Goal: Information Seeking & Learning: Learn about a topic

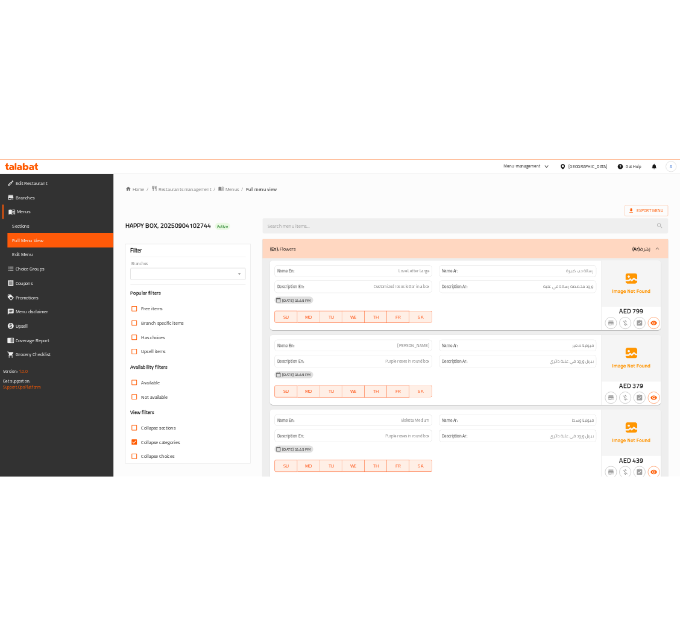
scroll to position [90, 0]
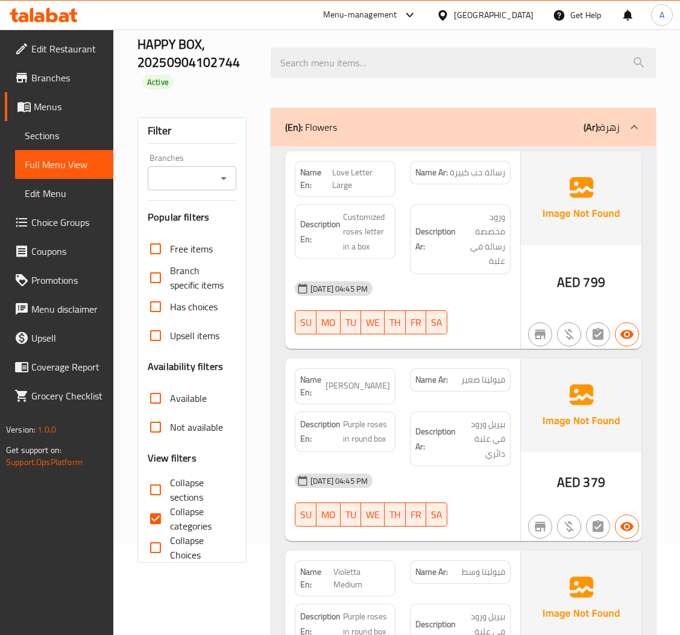
click at [341, 180] on span "Love Letter Large" at bounding box center [361, 178] width 58 height 25
copy span "Love Letter Large"
click at [341, 180] on span "Love Letter Large" at bounding box center [361, 178] width 58 height 25
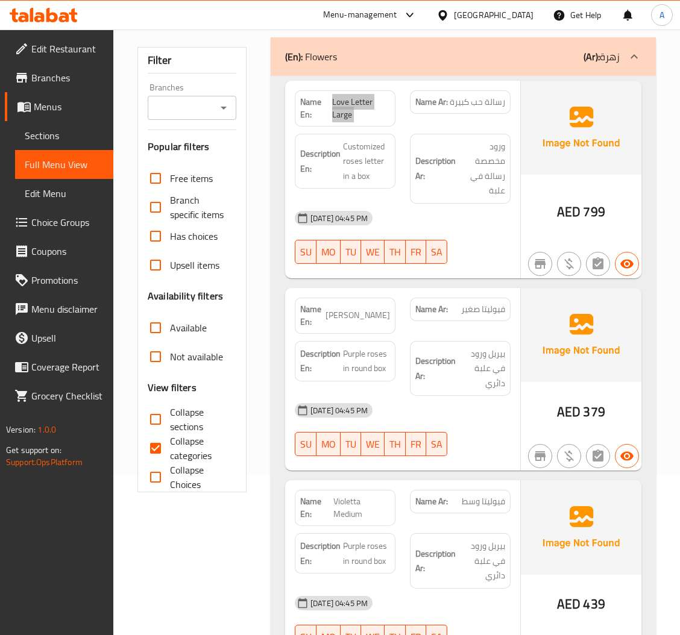
scroll to position [0, 0]
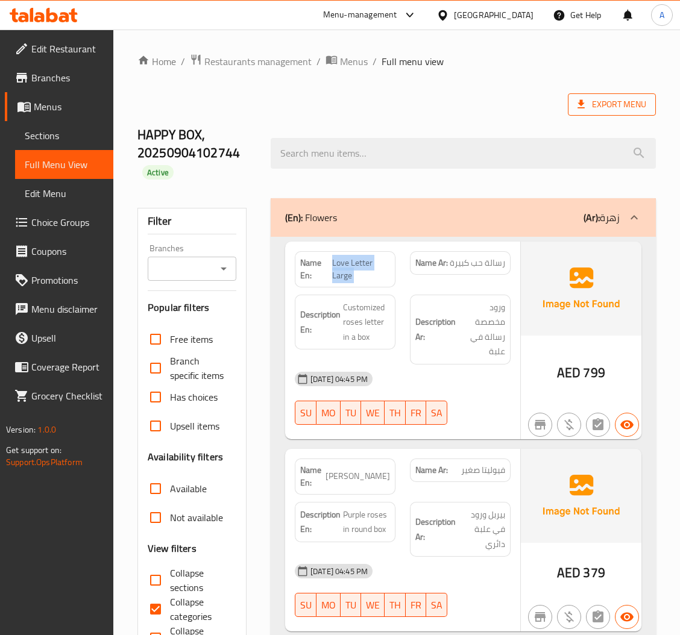
click at [652, 108] on span "Export Menu" at bounding box center [612, 104] width 88 height 22
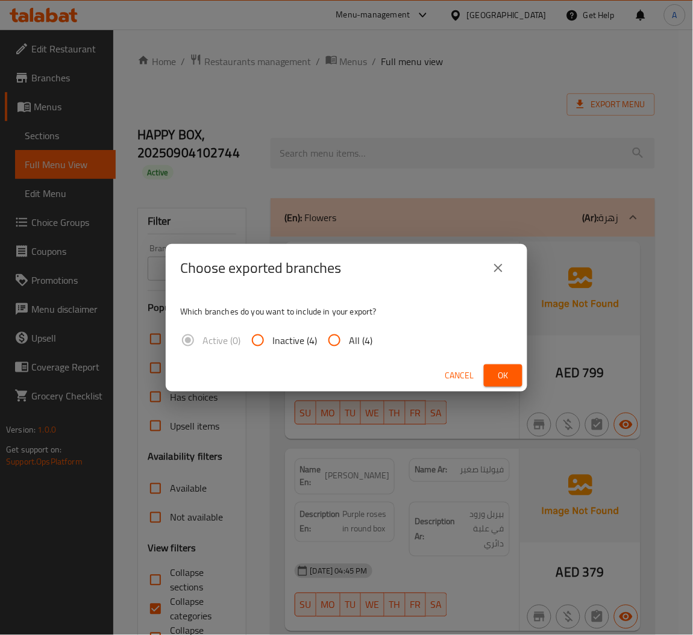
click at [347, 342] on input "All (4)" at bounding box center [334, 340] width 29 height 29
radio input "true"
click at [508, 371] on span "Ok" at bounding box center [503, 375] width 19 height 15
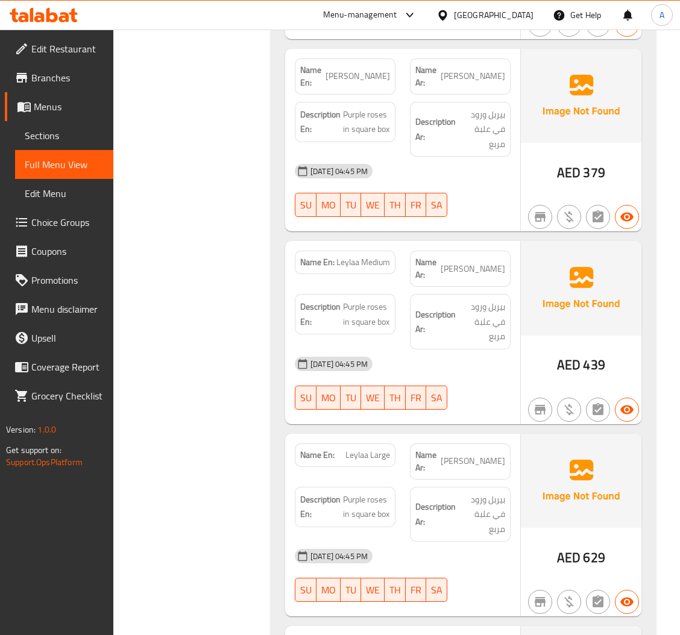
scroll to position [3224, 0]
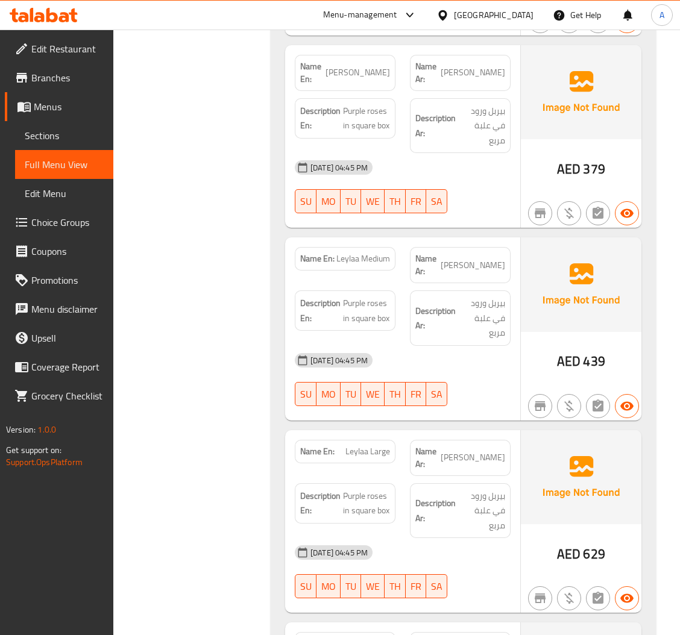
drag, startPoint x: 455, startPoint y: 326, endPoint x: 436, endPoint y: 434, distance: 109.5
click at [436, 538] on div "[DATE] 04:45 PM" at bounding box center [403, 552] width 230 height 29
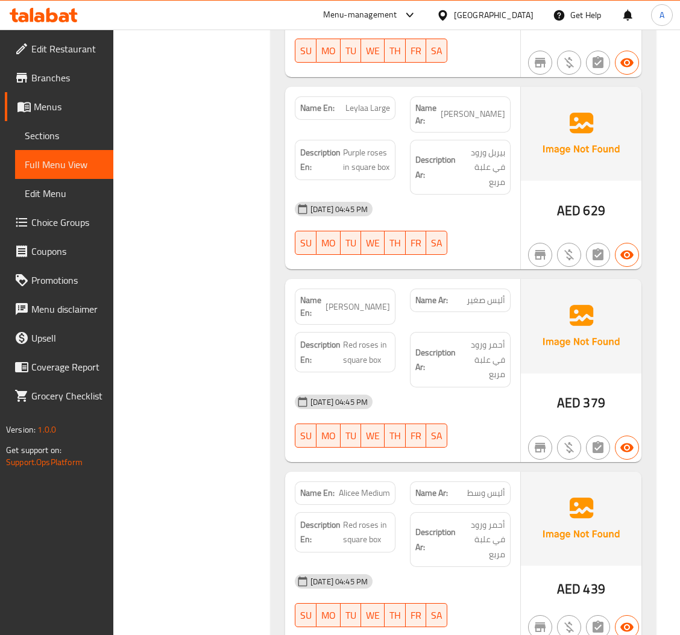
scroll to position [3575, 0]
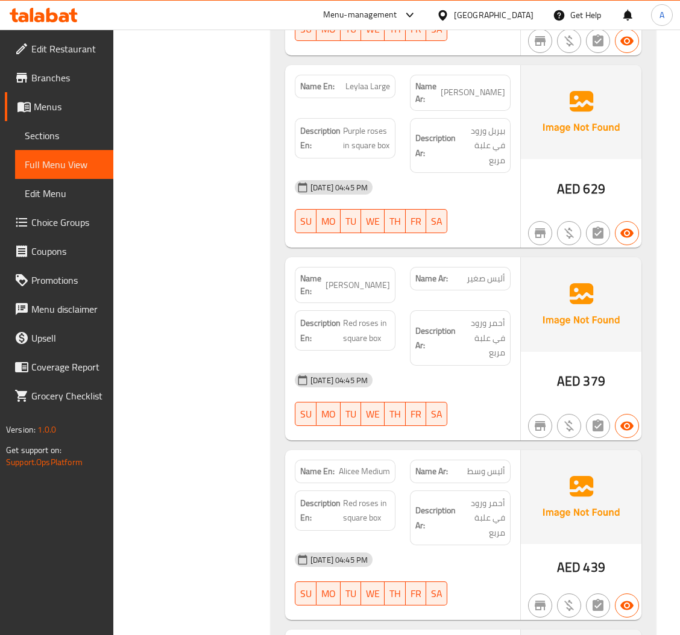
click at [443, 496] on h6 "Description Ar: أحمر ورود في علبة مربع" at bounding box center [460, 518] width 90 height 45
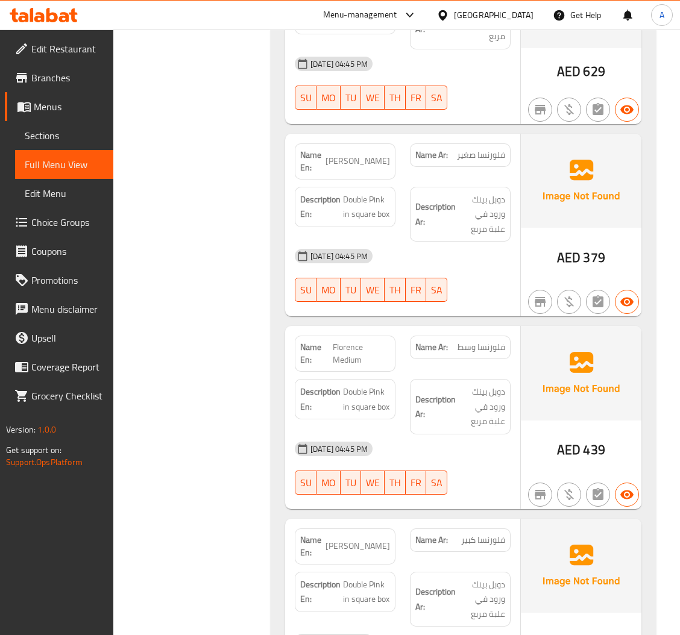
scroll to position [4253, 0]
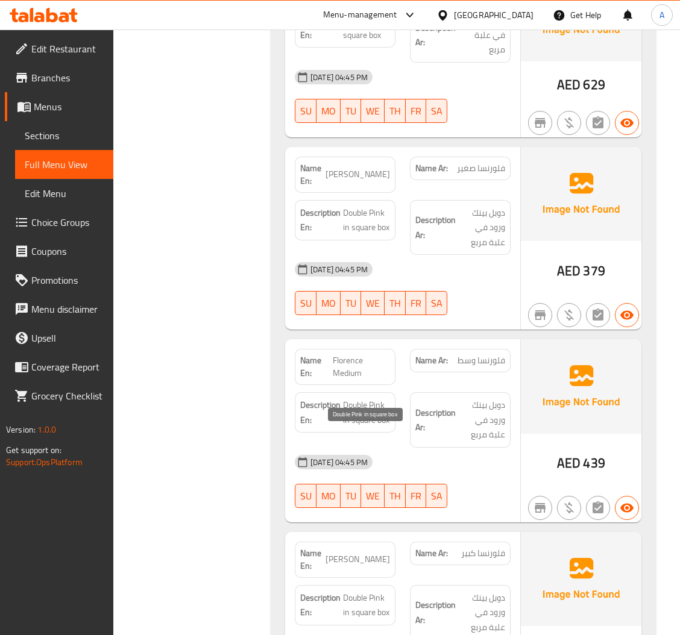
drag, startPoint x: 479, startPoint y: 398, endPoint x: 374, endPoint y: 436, distance: 112.1
click at [374, 591] on span "Double Pink in square box" at bounding box center [366, 606] width 47 height 30
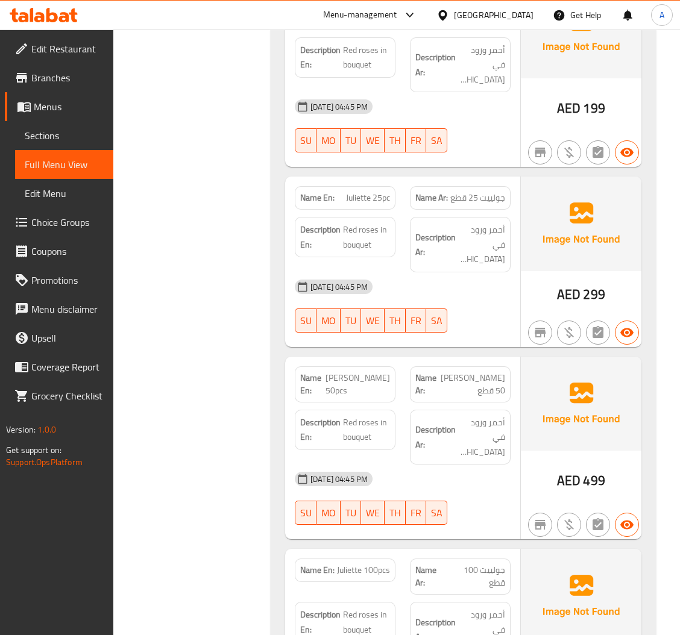
scroll to position [6107, 0]
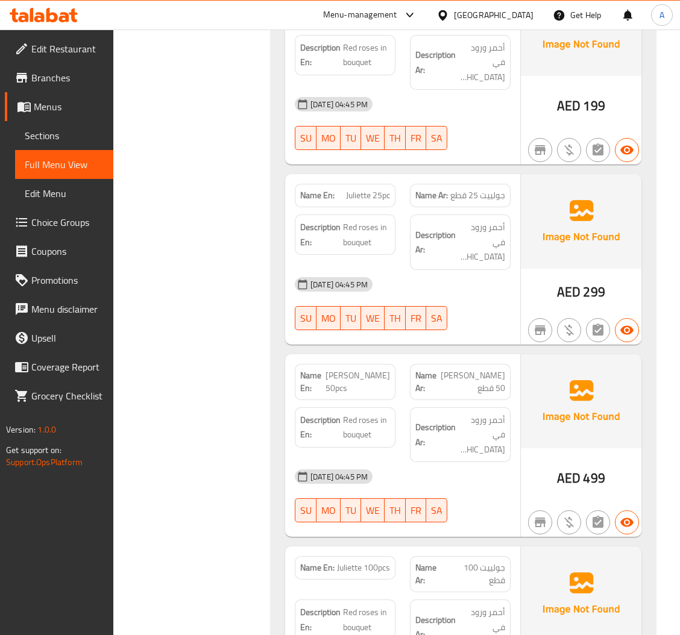
drag, startPoint x: 399, startPoint y: 396, endPoint x: 359, endPoint y: 397, distance: 40.4
click at [359, 600] on div "Description En: Red roses in bouquet" at bounding box center [345, 620] width 101 height 40
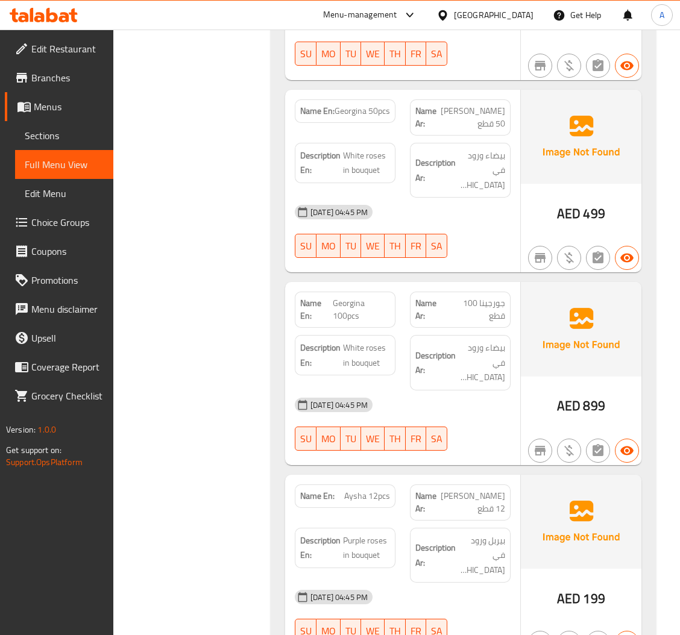
scroll to position [8587, 0]
drag, startPoint x: 360, startPoint y: 372, endPoint x: 295, endPoint y: 348, distance: 68.7
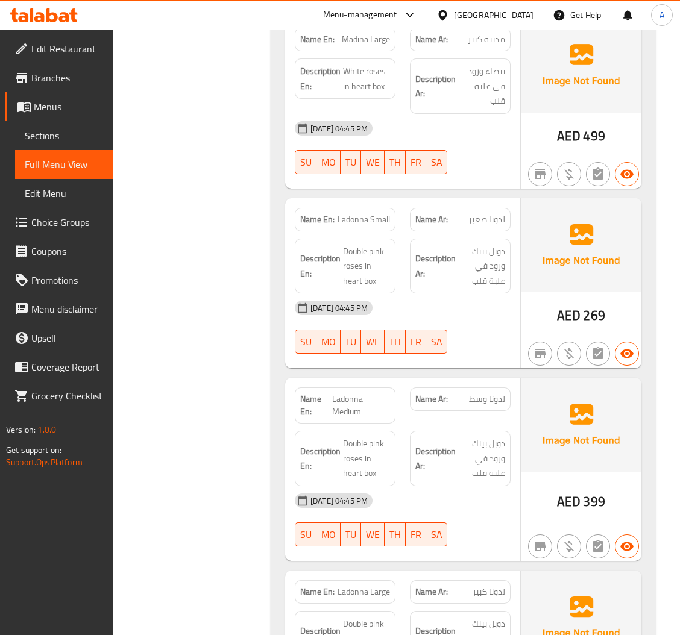
scroll to position [11251, 0]
